Goal: Navigation & Orientation: Find specific page/section

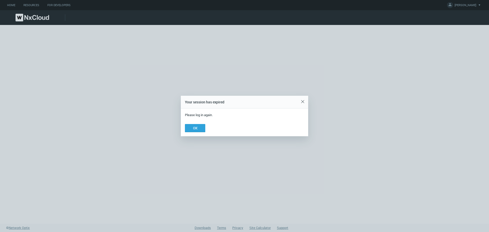
click at [157, 111] on div at bounding box center [244, 116] width 489 height 232
click at [304, 102] on div "Close" at bounding box center [302, 101] width 8 height 10
